Goal: Transaction & Acquisition: Purchase product/service

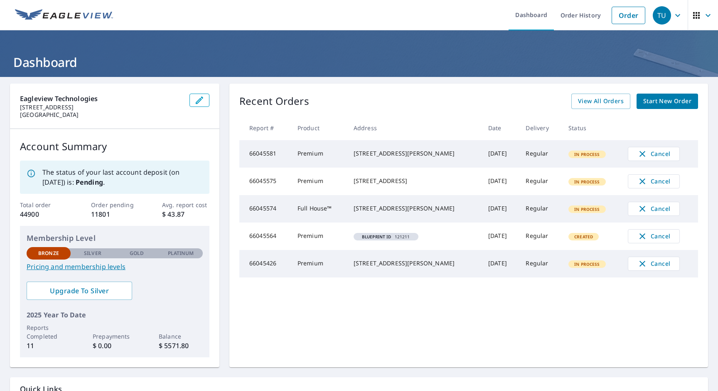
click at [662, 15] on div "TU" at bounding box center [662, 15] width 18 height 18
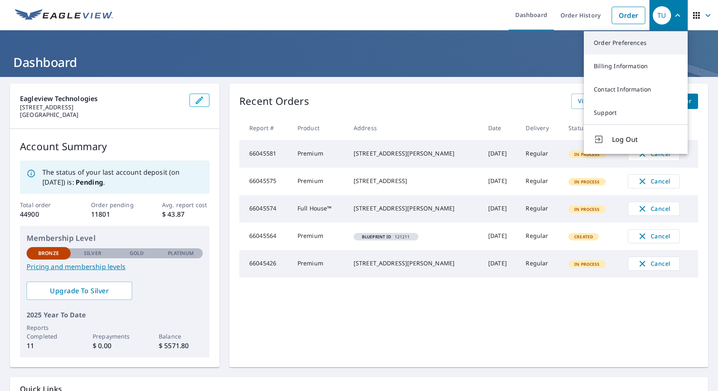
click at [636, 43] on link "Order Preferences" at bounding box center [636, 42] width 104 height 23
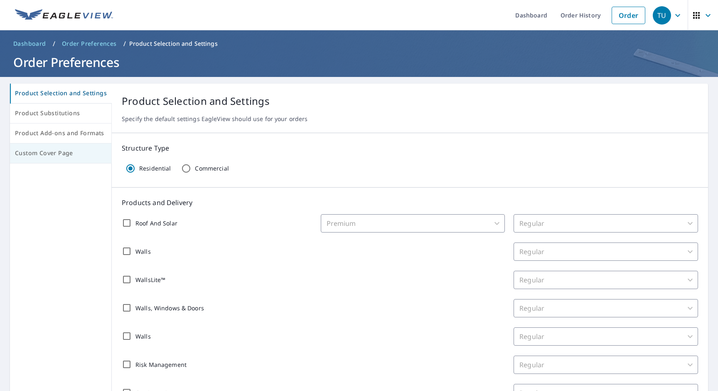
click at [59, 153] on span "Custom Cover Page" at bounding box center [60, 153] width 91 height 10
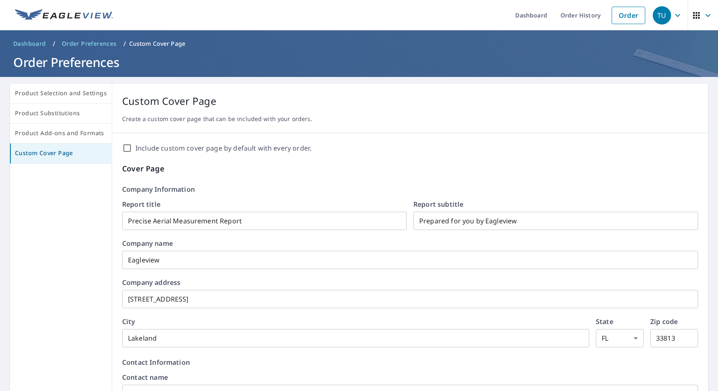
scroll to position [143, 0]
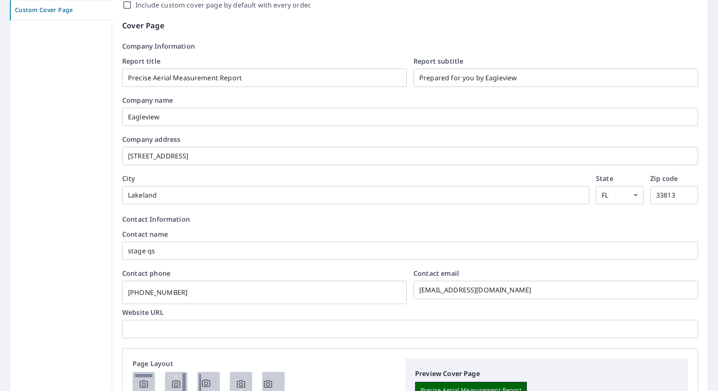
click at [220, 5] on label "Include custom cover page by default with every order." at bounding box center [224, 5] width 176 height 10
click at [132, 5] on input "Include custom cover page by default with every order." at bounding box center [127, 5] width 10 height 10
checkbox input "true"
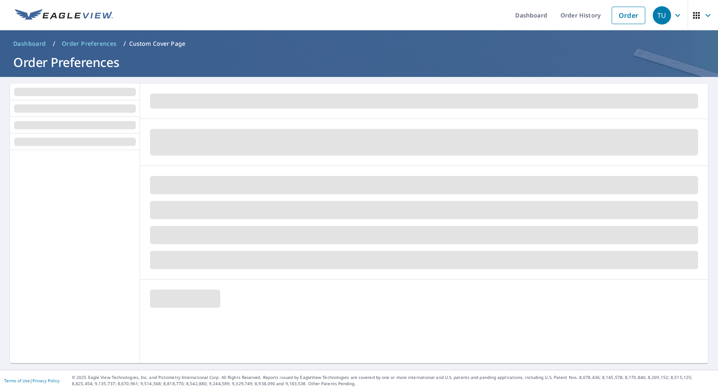
scroll to position [0, 0]
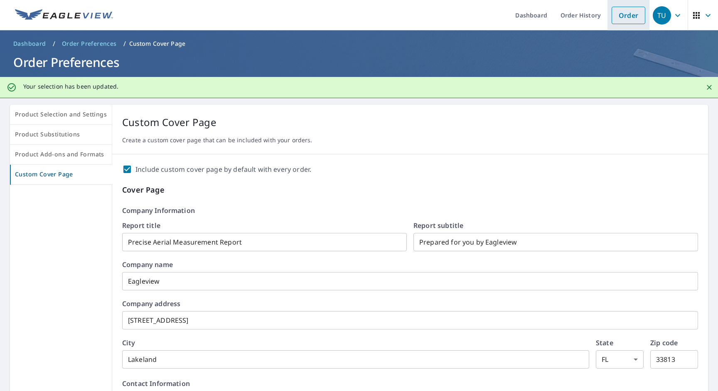
click at [629, 15] on link "Order" at bounding box center [629, 15] width 34 height 17
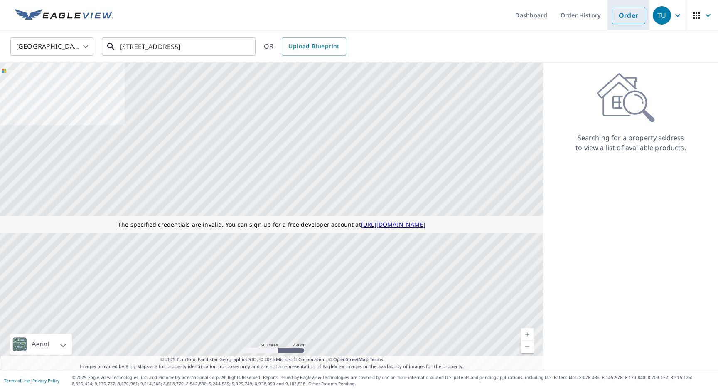
type input "[STREET_ADDRESS]"
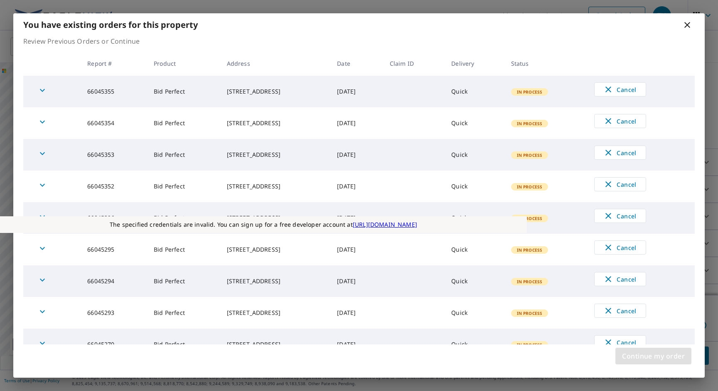
click at [654, 356] on span "Continue my order" at bounding box center [653, 356] width 63 height 12
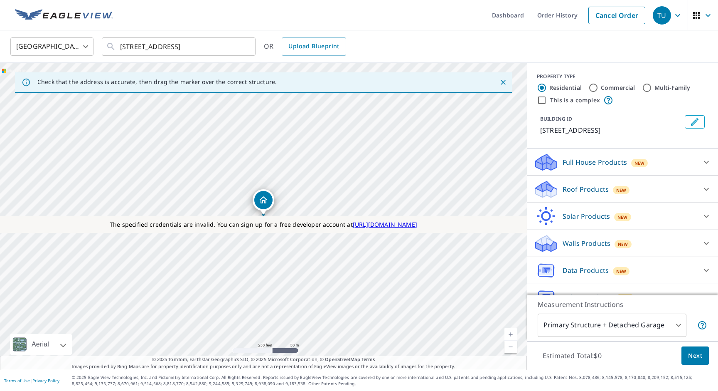
click at [585, 189] on p "Roof Products" at bounding box center [586, 189] width 46 height 10
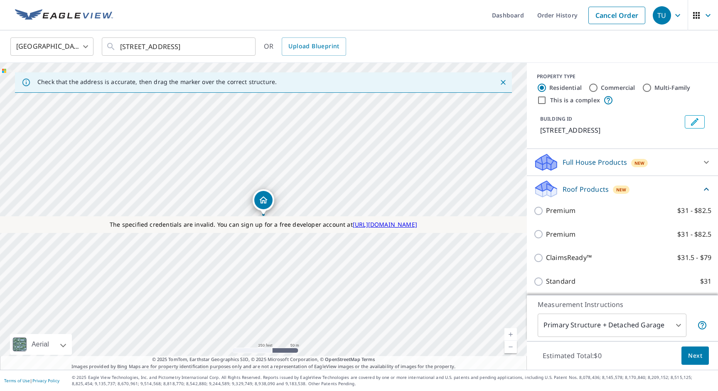
checkbox input "true"
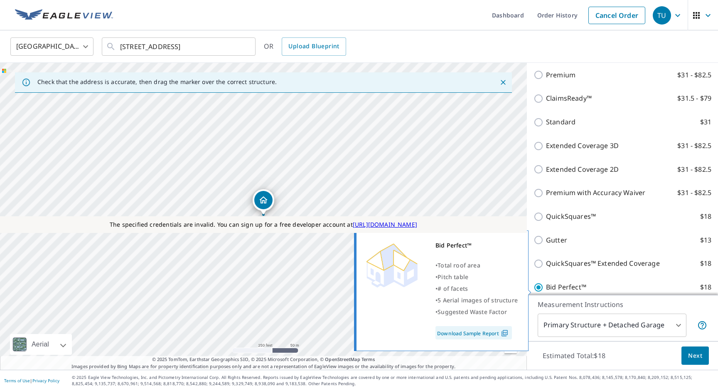
click at [695, 355] on span "Next" at bounding box center [695, 355] width 14 height 10
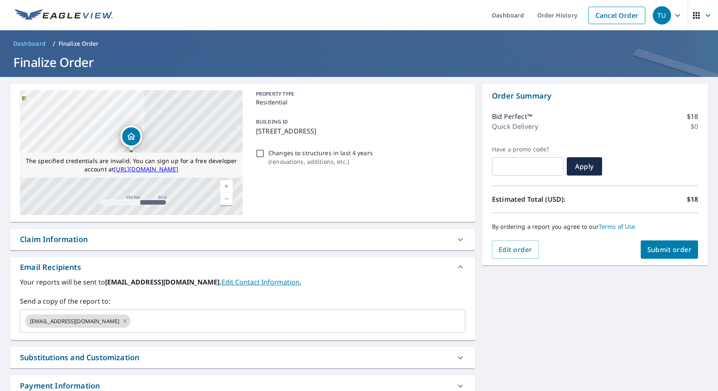
click at [80, 357] on div "Substitutions and Customization" at bounding box center [79, 357] width 119 height 11
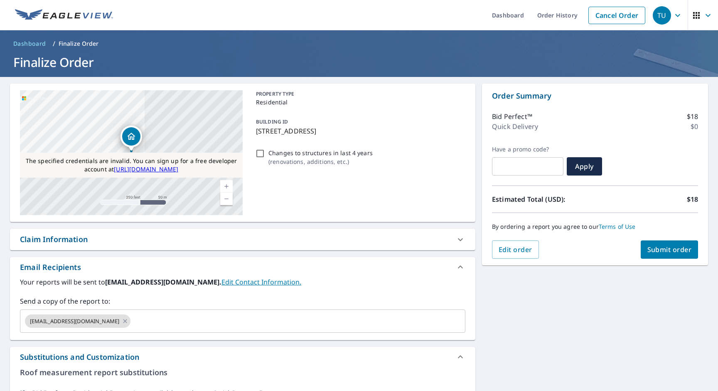
click at [669, 249] on span "Submit order" at bounding box center [670, 249] width 44 height 9
checkbox input "true"
